Goal: Contribute content: Contribute content

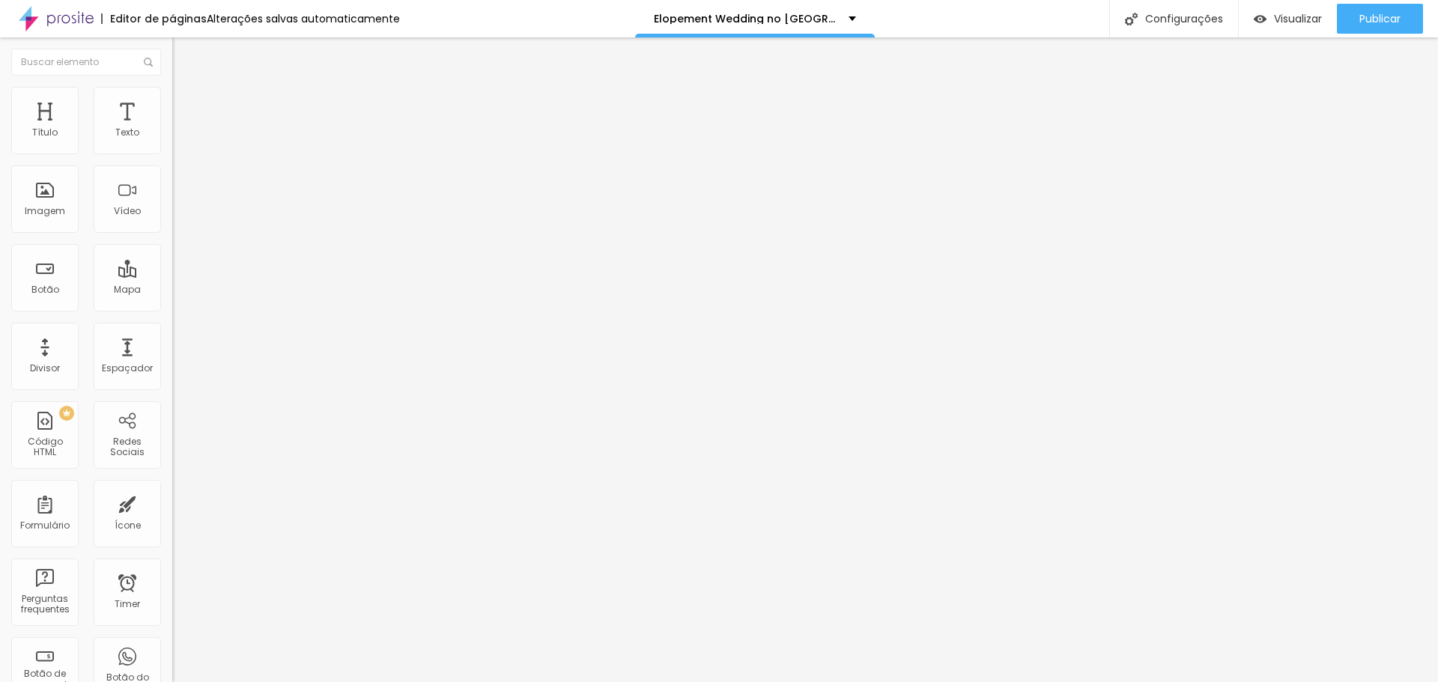
click at [172, 129] on span "Trocar imagem" at bounding box center [213, 122] width 82 height 13
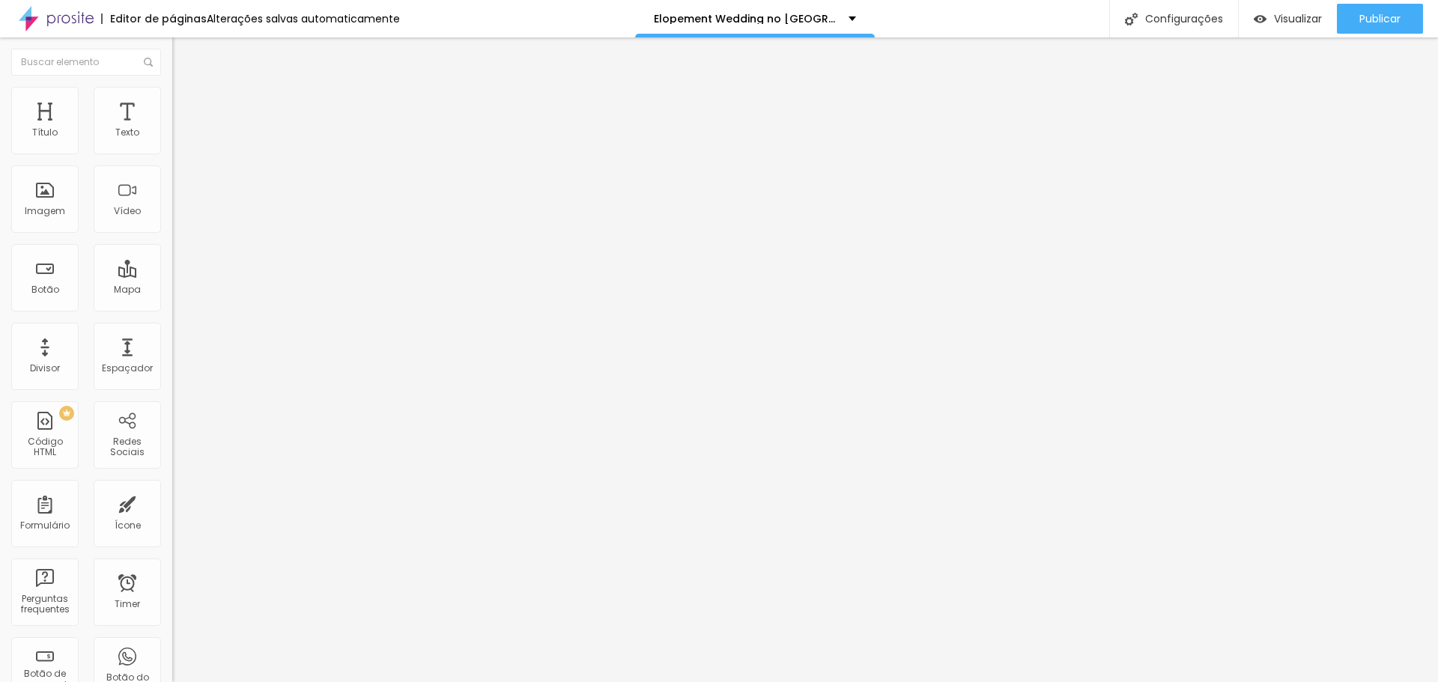
click at [172, 127] on div "Trocar imagem" at bounding box center [258, 122] width 172 height 10
drag, startPoint x: 99, startPoint y: 172, endPoint x: 93, endPoint y: 163, distance: 11.4
click at [172, 127] on div "Trocar imagem" at bounding box center [258, 122] width 172 height 10
click at [1345, 21] on button "Publicar" at bounding box center [1380, 19] width 86 height 30
click at [1367, 10] on div "Publicar" at bounding box center [1380, 19] width 41 height 30
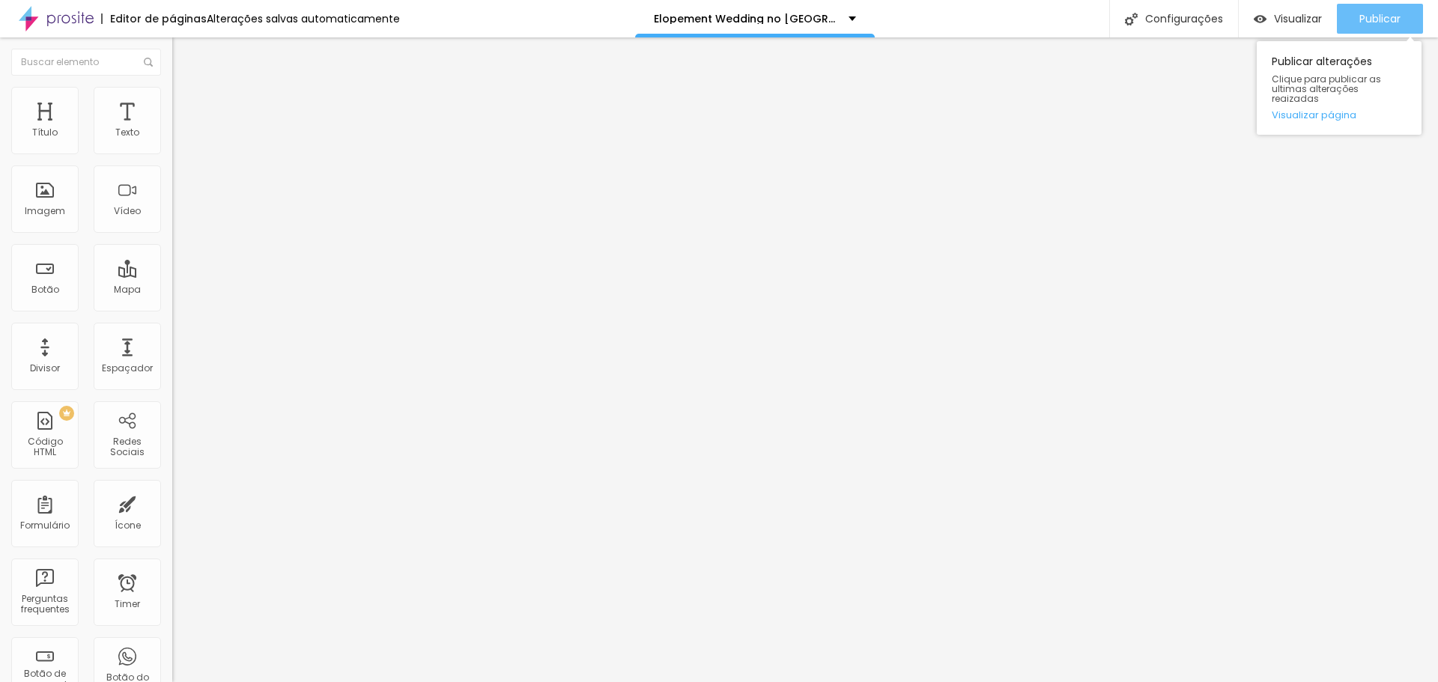
click at [1383, 24] on span "Publicar" at bounding box center [1380, 19] width 41 height 12
click at [1350, 7] on button "Publicar" at bounding box center [1380, 19] width 86 height 30
